Goal: Information Seeking & Learning: Find specific fact

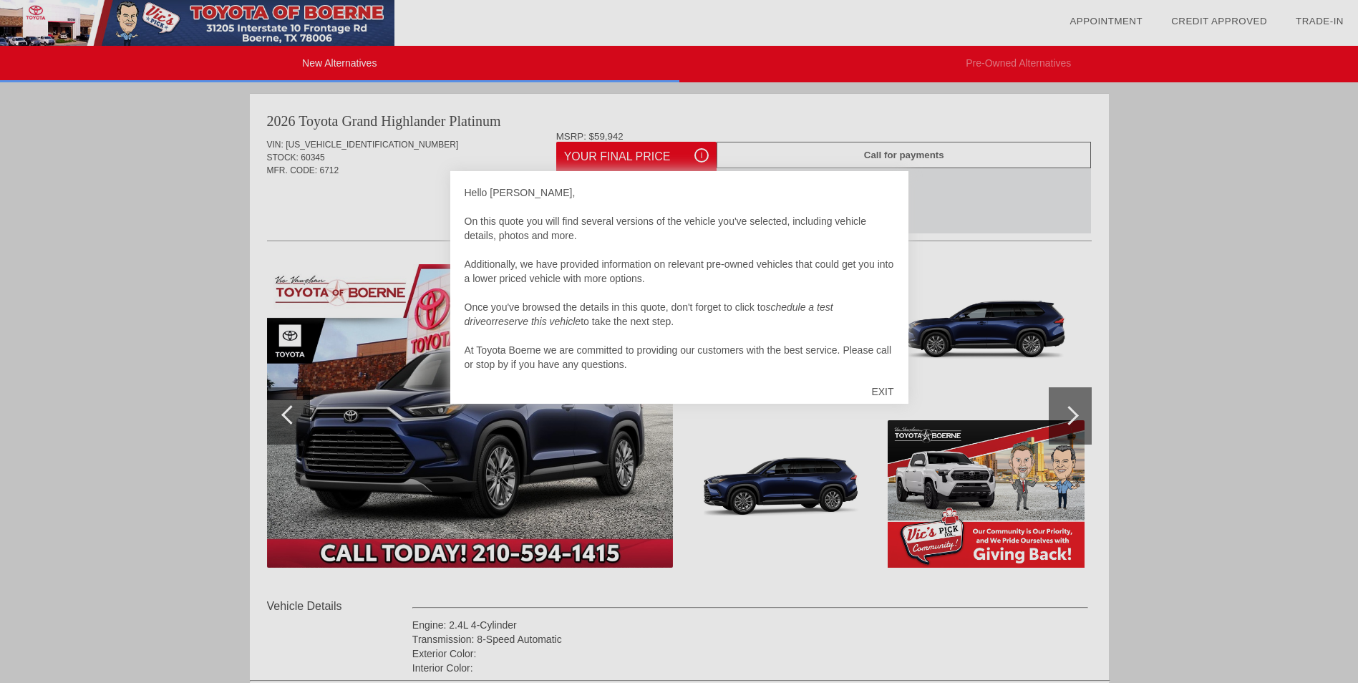
click at [881, 392] on div "EXIT" at bounding box center [882, 391] width 51 height 43
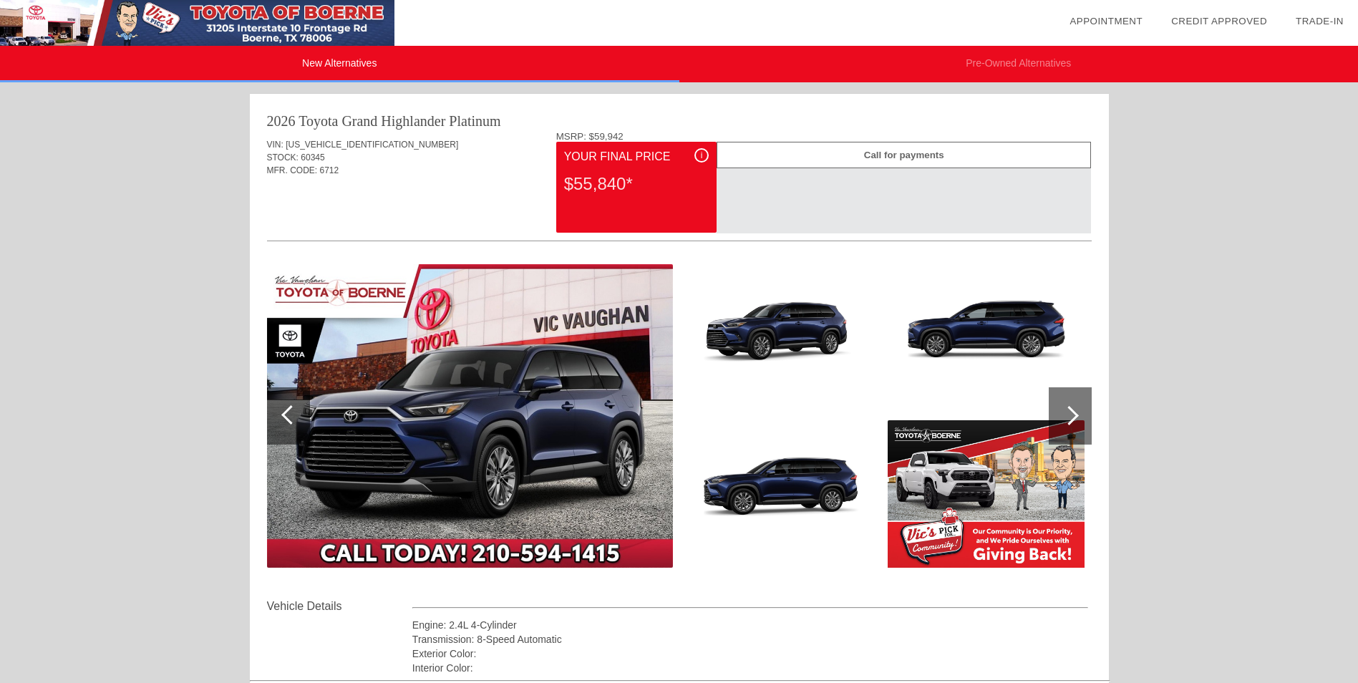
click at [700, 157] on div "i" at bounding box center [702, 155] width 14 height 14
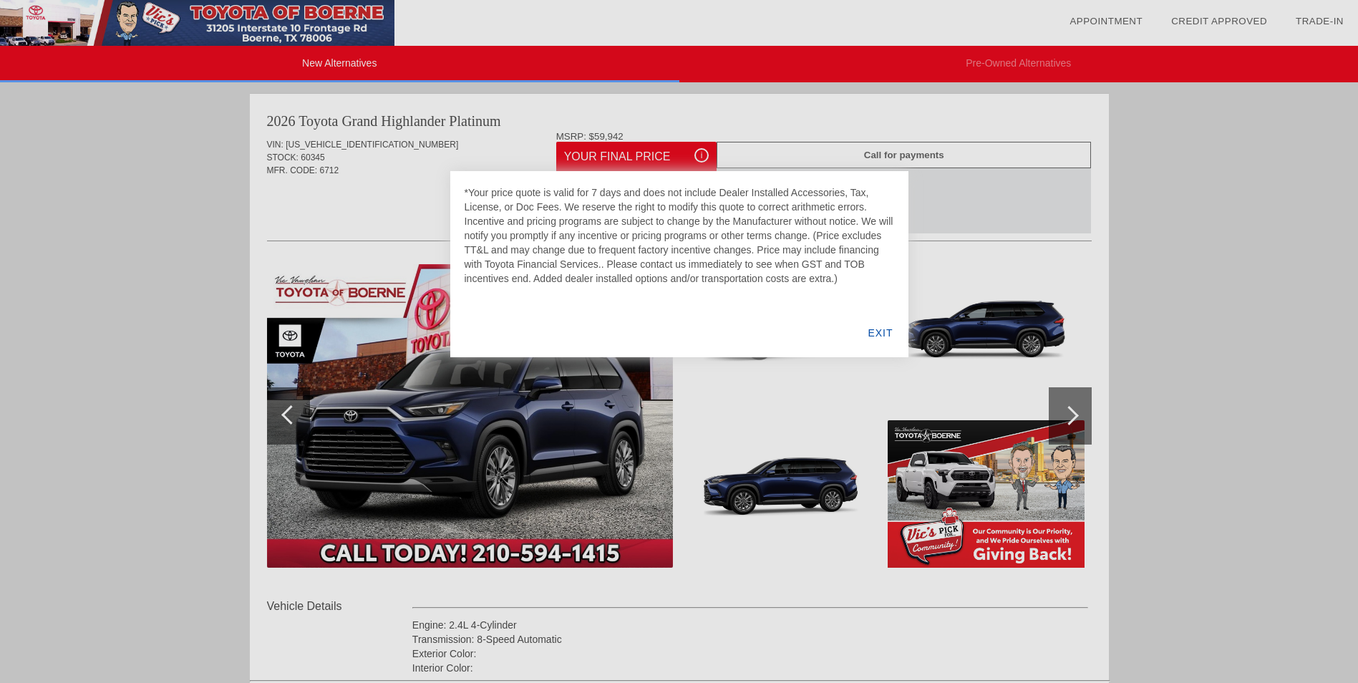
click at [1253, 347] on div at bounding box center [679, 341] width 1358 height 683
click at [1068, 412] on div at bounding box center [679, 341] width 1358 height 683
click at [766, 442] on div at bounding box center [679, 341] width 1358 height 683
click at [869, 347] on div "EXIT" at bounding box center [880, 333] width 55 height 49
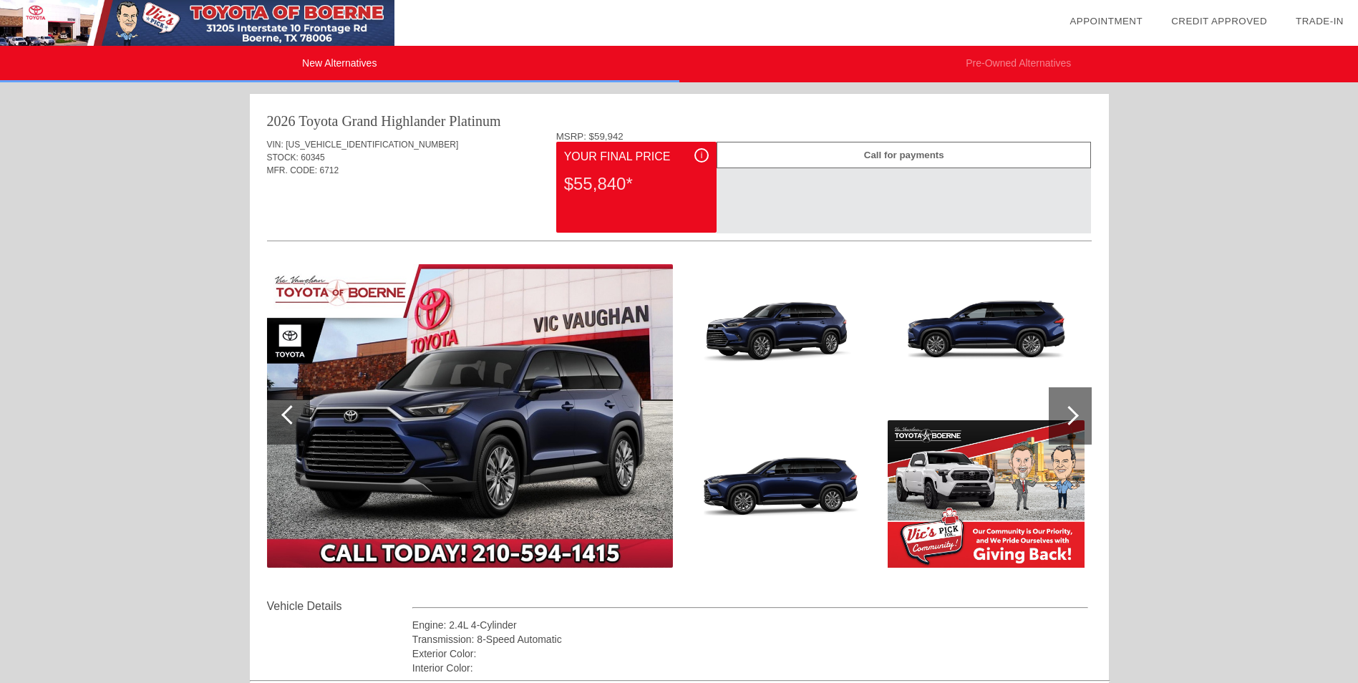
click at [334, 142] on span "[US_VEHICLE_IDENTIFICATION_NUMBER]" at bounding box center [372, 145] width 173 height 10
click at [334, 143] on span "[US_VEHICLE_IDENTIFICATION_NUMBER]" at bounding box center [372, 145] width 173 height 10
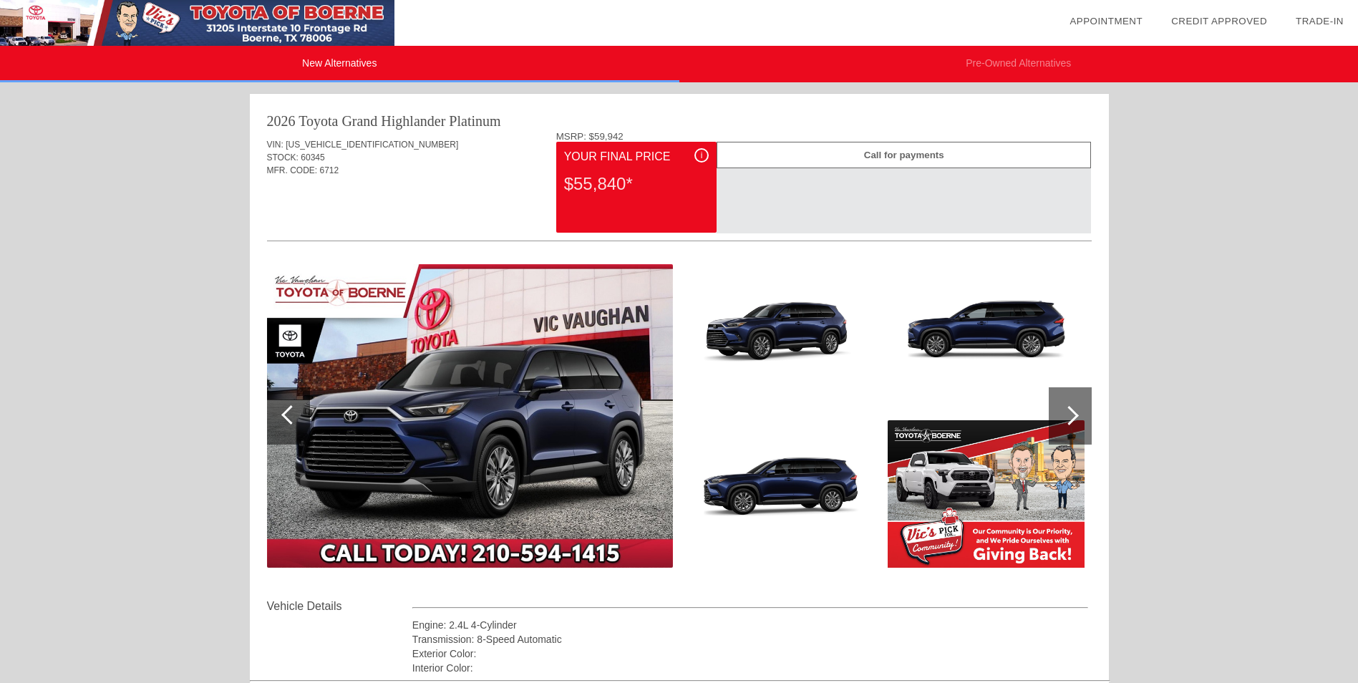
drag, startPoint x: 334, startPoint y: 143, endPoint x: 331, endPoint y: 166, distance: 23.8
click at [331, 166] on span "6712" at bounding box center [329, 170] width 19 height 10
click at [324, 148] on span "[US_VEHICLE_IDENTIFICATION_NUMBER]" at bounding box center [372, 145] width 173 height 10
copy span "[US_VEHICLE_IDENTIFICATION_NUMBER]"
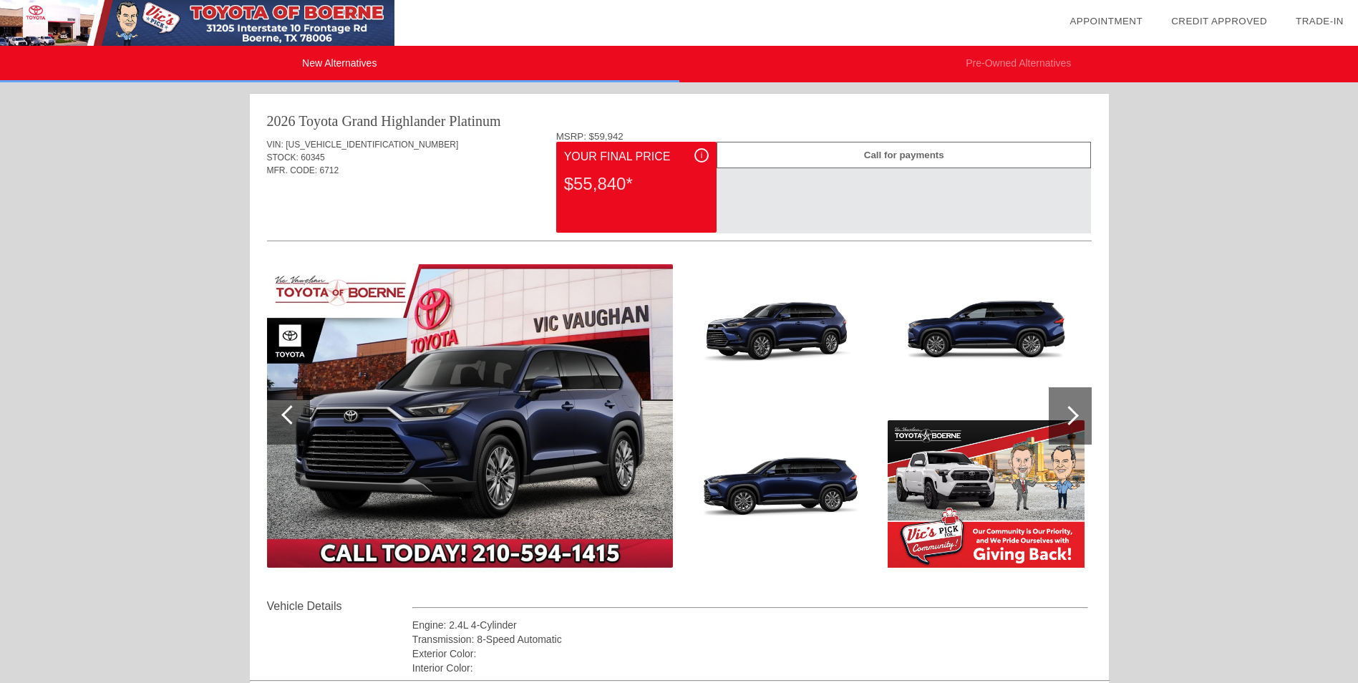
drag, startPoint x: 324, startPoint y: 148, endPoint x: 357, endPoint y: 163, distance: 36.9
click at [357, 163] on div "STOCK: 60345" at bounding box center [679, 157] width 825 height 13
